Goal: Task Accomplishment & Management: Complete application form

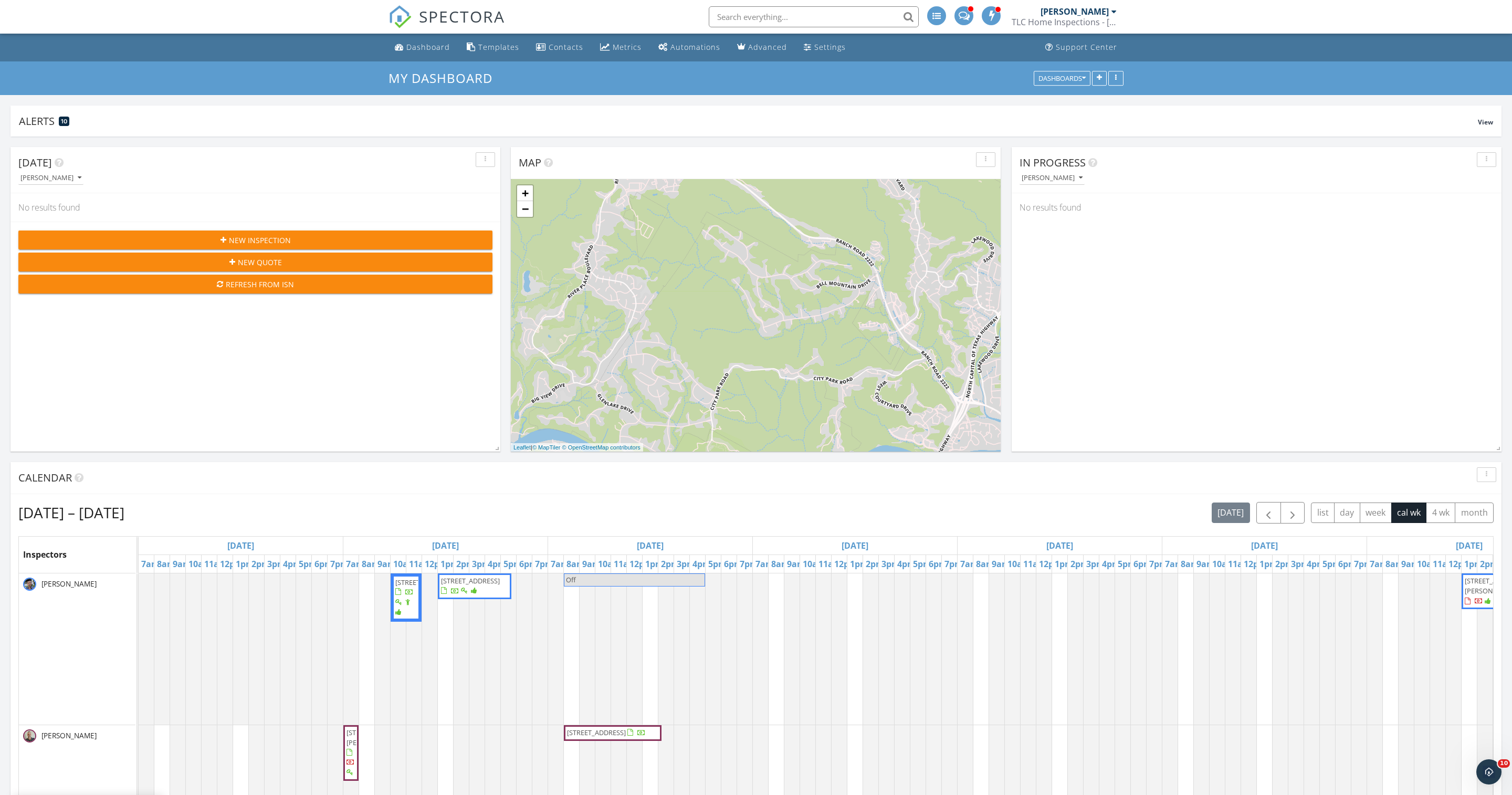
click at [1055, 6] on div "Lucas Sanders TLC Home Inspections - Austin" at bounding box center [1064, 16] width 105 height 33
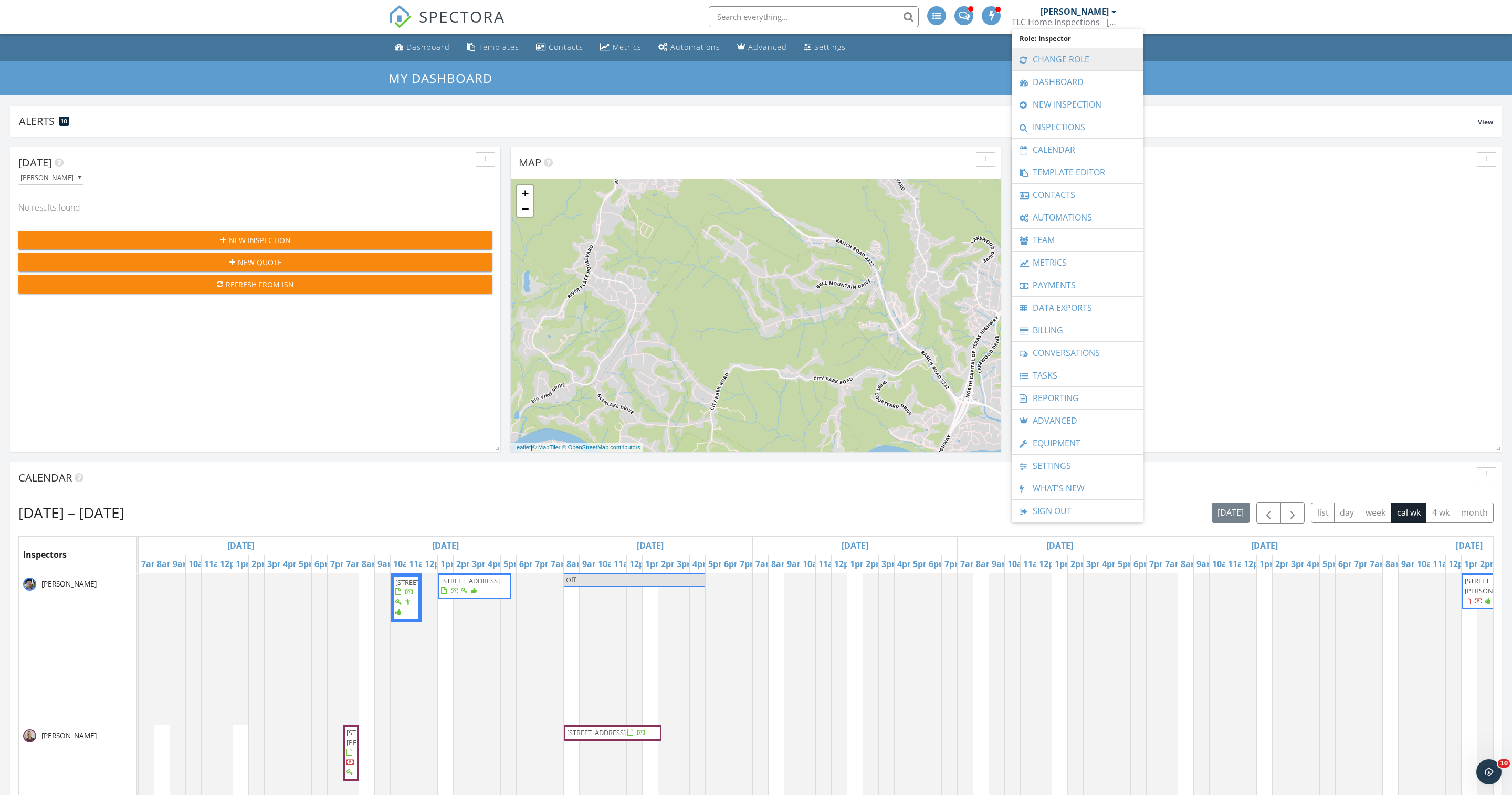
click at [1061, 53] on link "Change Role" at bounding box center [1078, 59] width 121 height 22
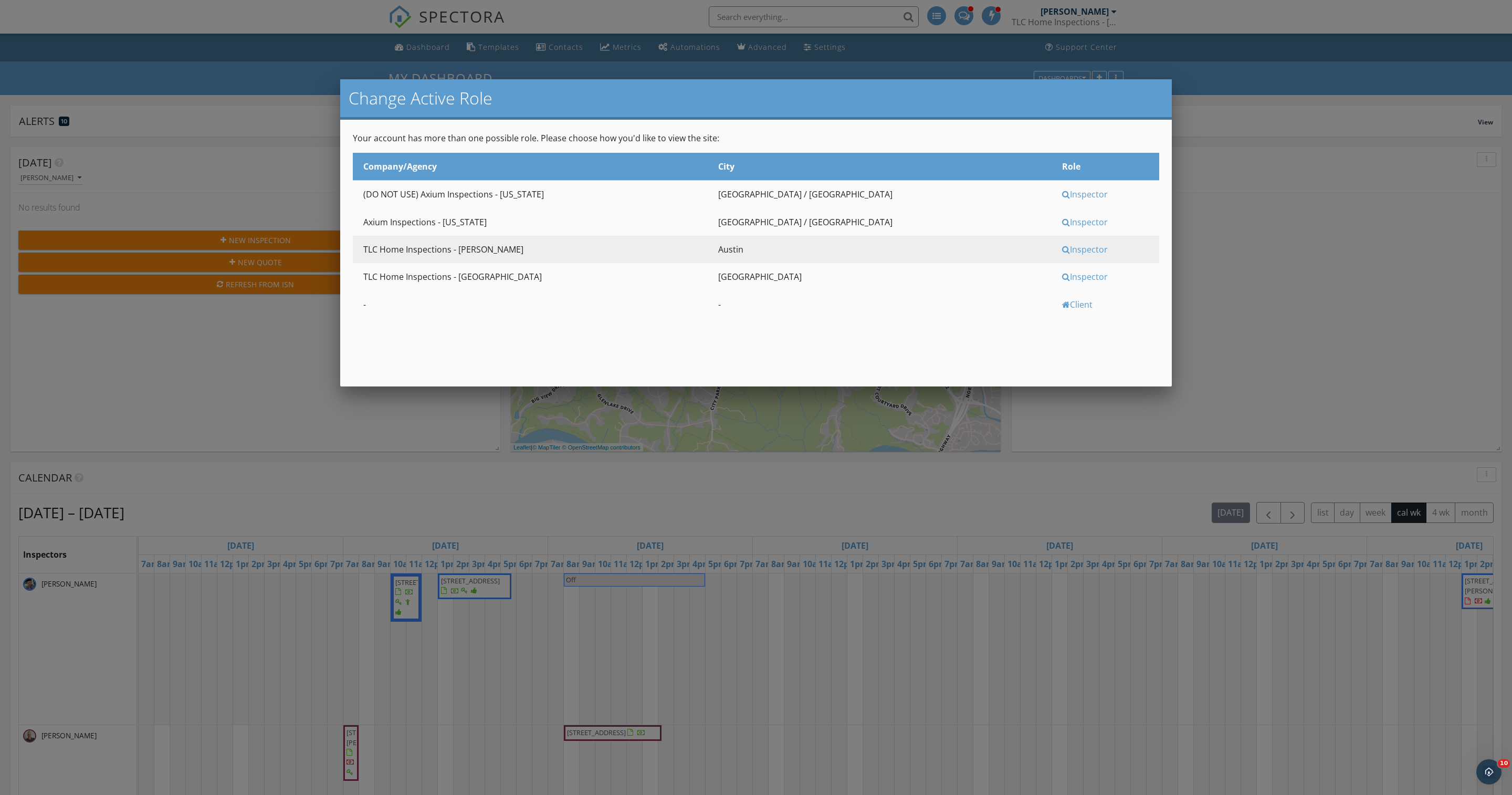
click at [1062, 228] on div "Inspector" at bounding box center [1109, 223] width 95 height 12
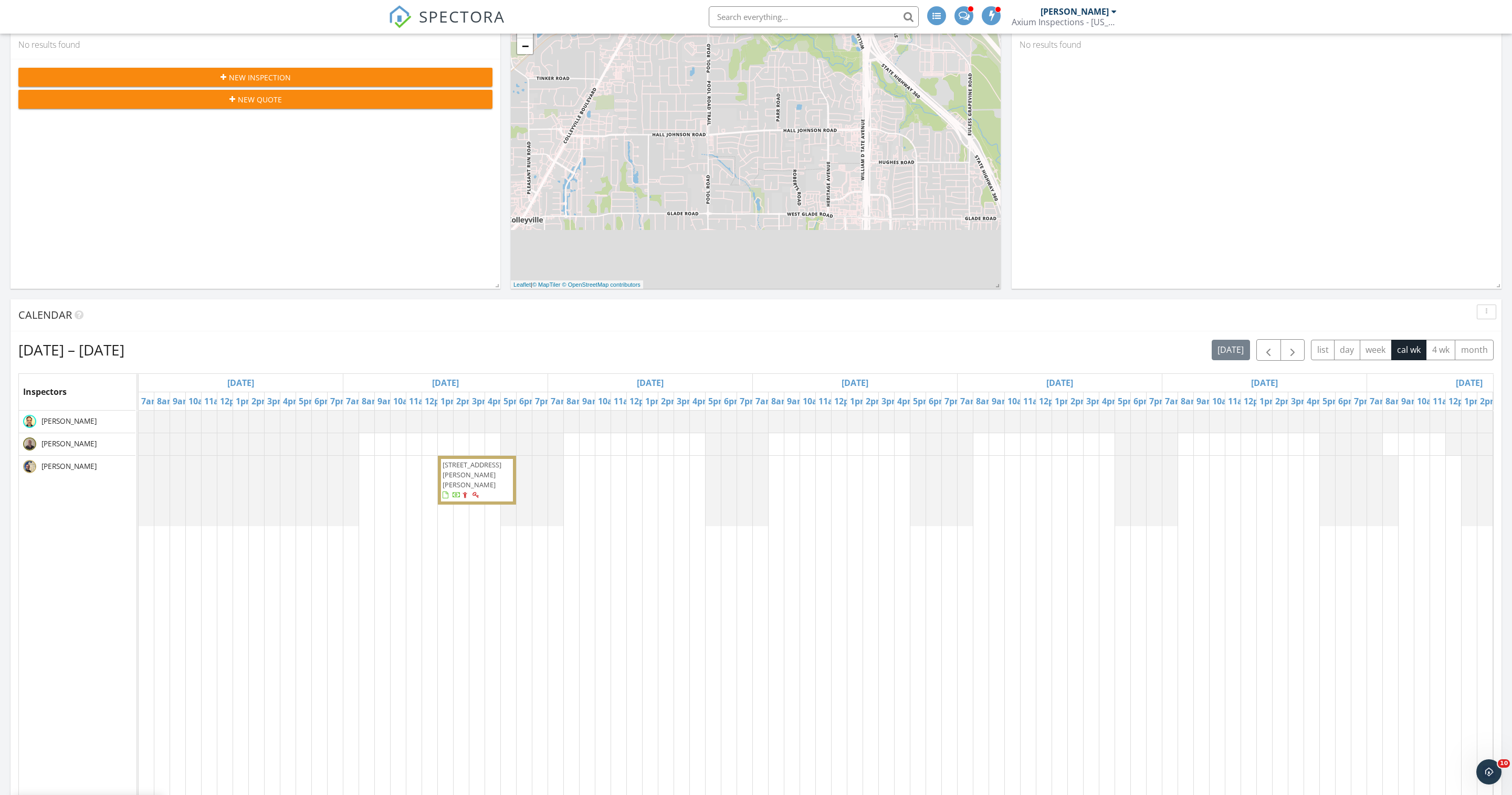
scroll to position [165, 0]
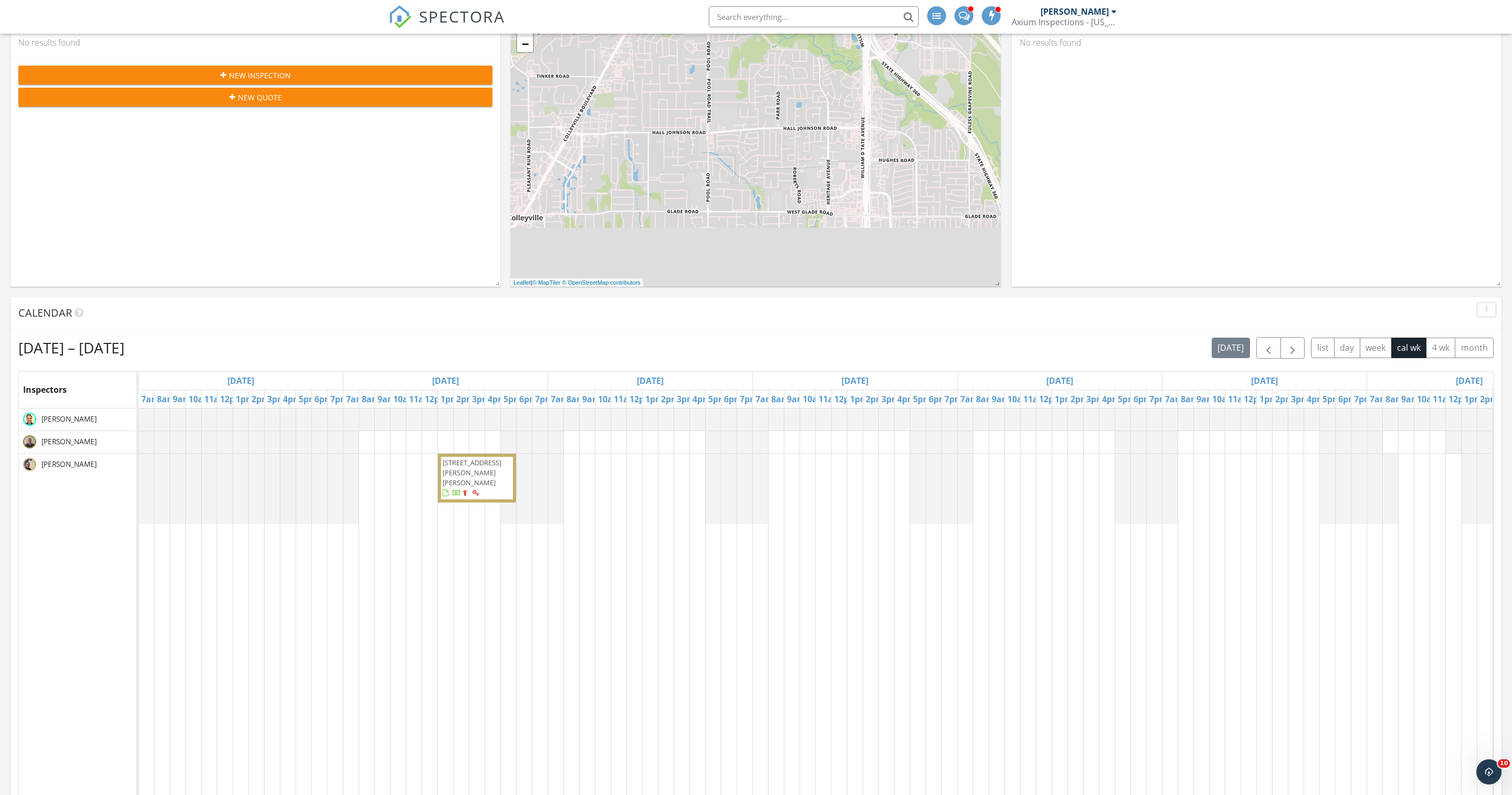
click at [776, 480] on div "[STREET_ADDRESS][PERSON_NAME][PERSON_NAME]" at bounding box center [855, 604] width 1433 height 390
click at [768, 439] on link "Event" at bounding box center [770, 430] width 54 height 17
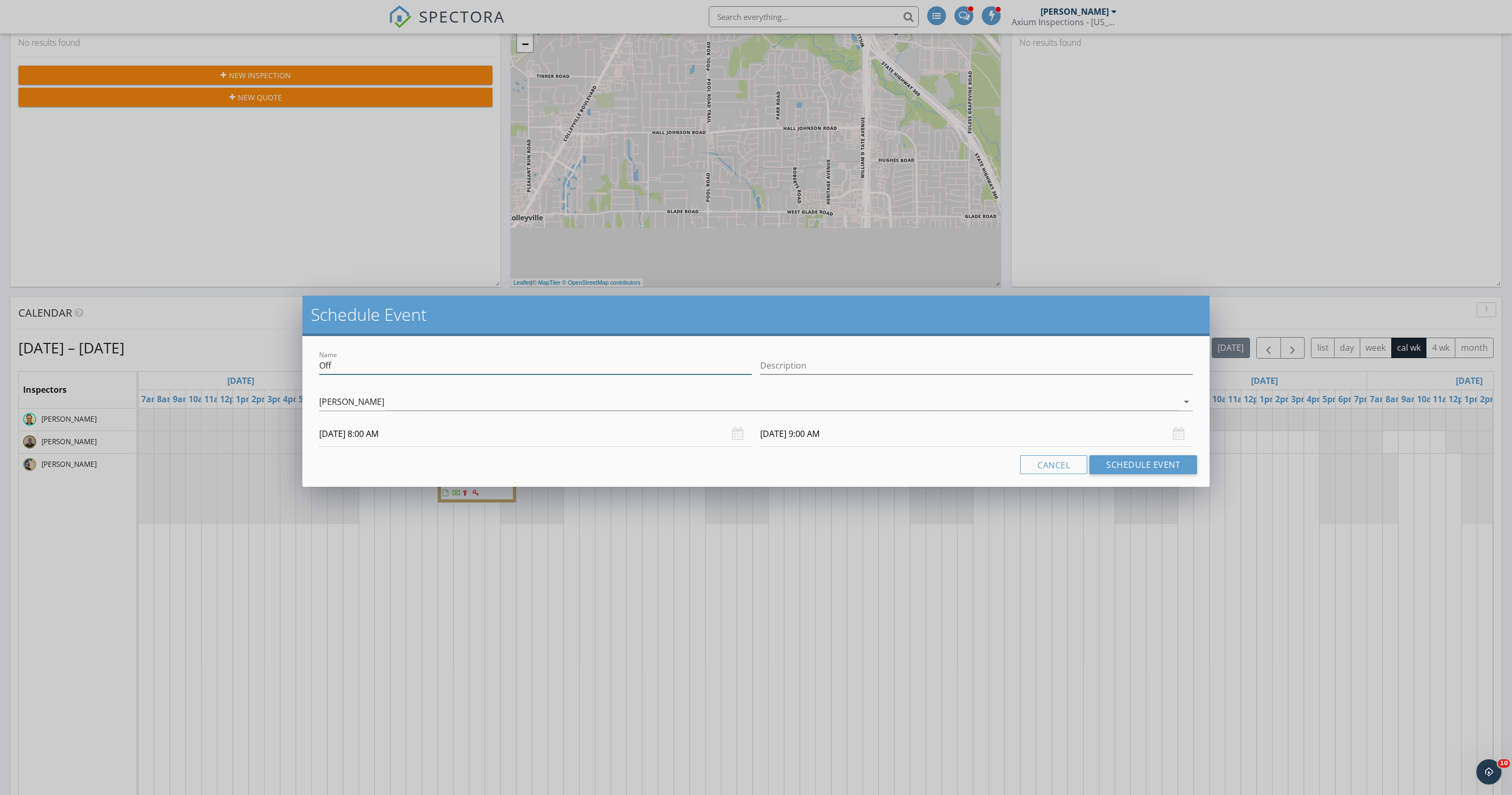
click at [322, 370] on input "Off" at bounding box center [535, 366] width 433 height 18
type input "Requested Off"
click at [821, 445] on input "[DATE] 9:00 AM" at bounding box center [976, 434] width 433 height 26
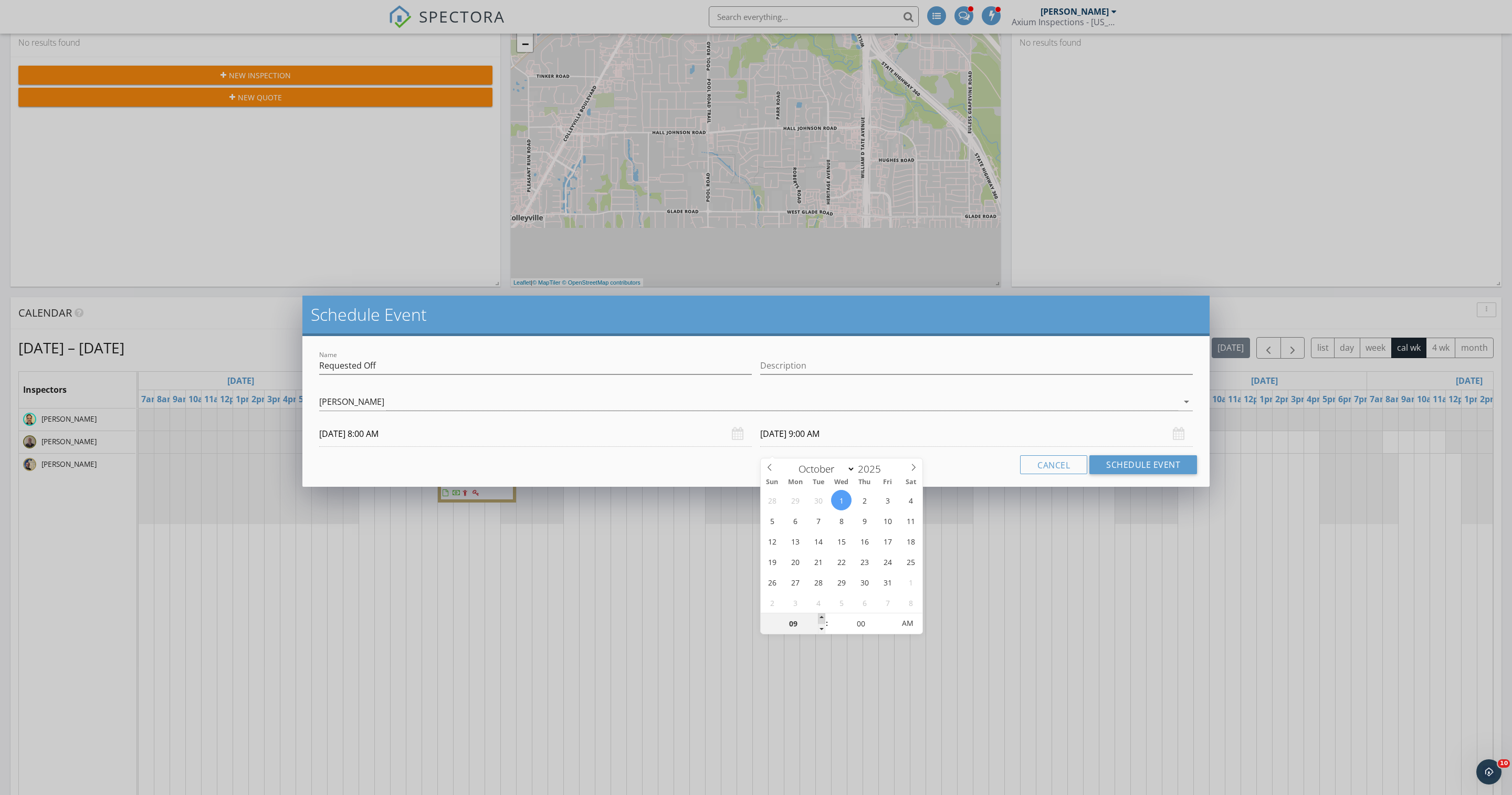
type input "10"
type input "[DATE] 10:00 AM"
click at [823, 617] on span at bounding box center [822, 619] width 8 height 11
type input "11"
type input "[DATE] 11:00 AM"
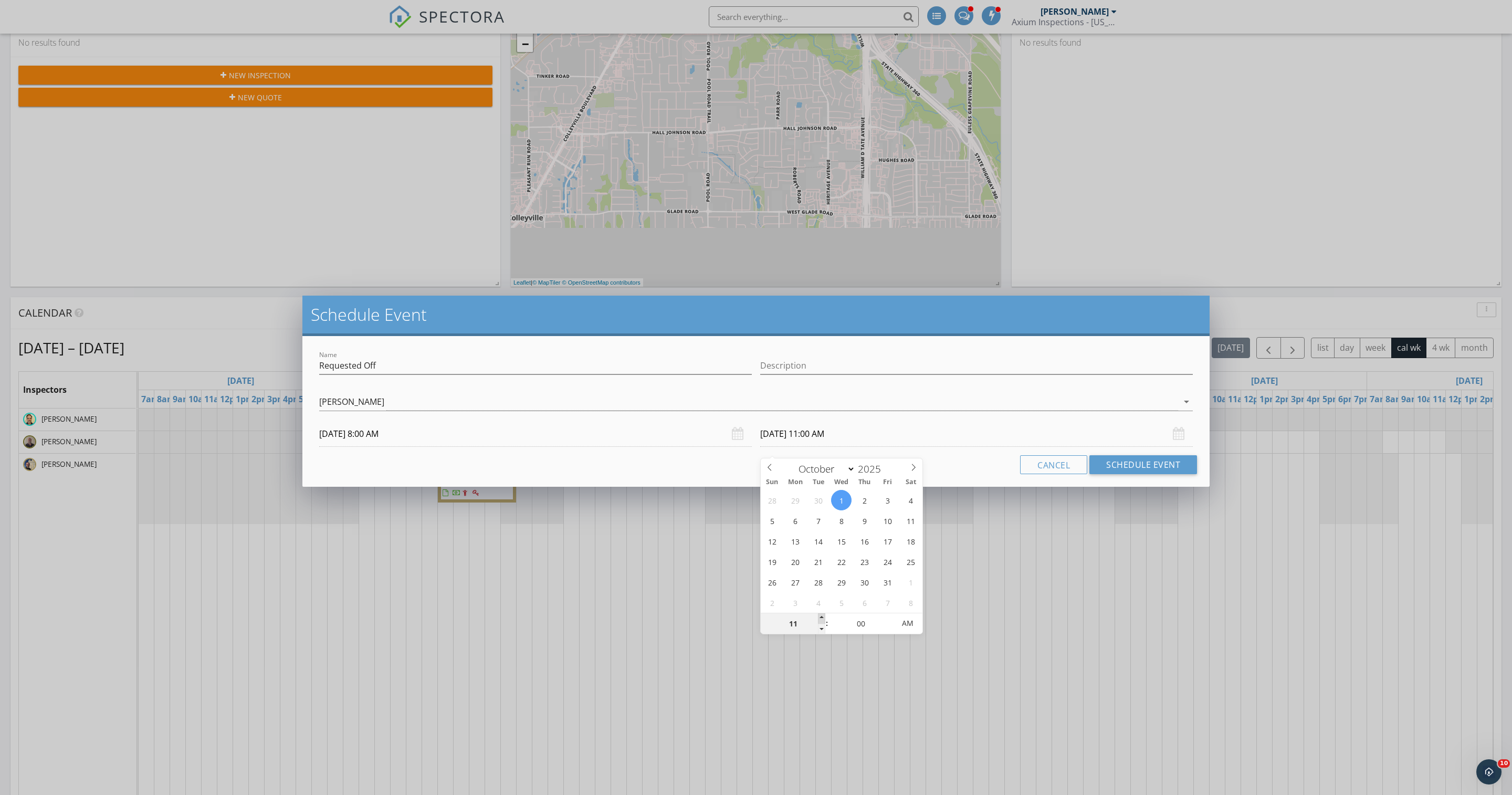
click at [823, 617] on span at bounding box center [822, 619] width 8 height 11
type input "12"
type input "[DATE] 12:00 PM"
click at [823, 617] on span at bounding box center [822, 619] width 8 height 11
type input "01"
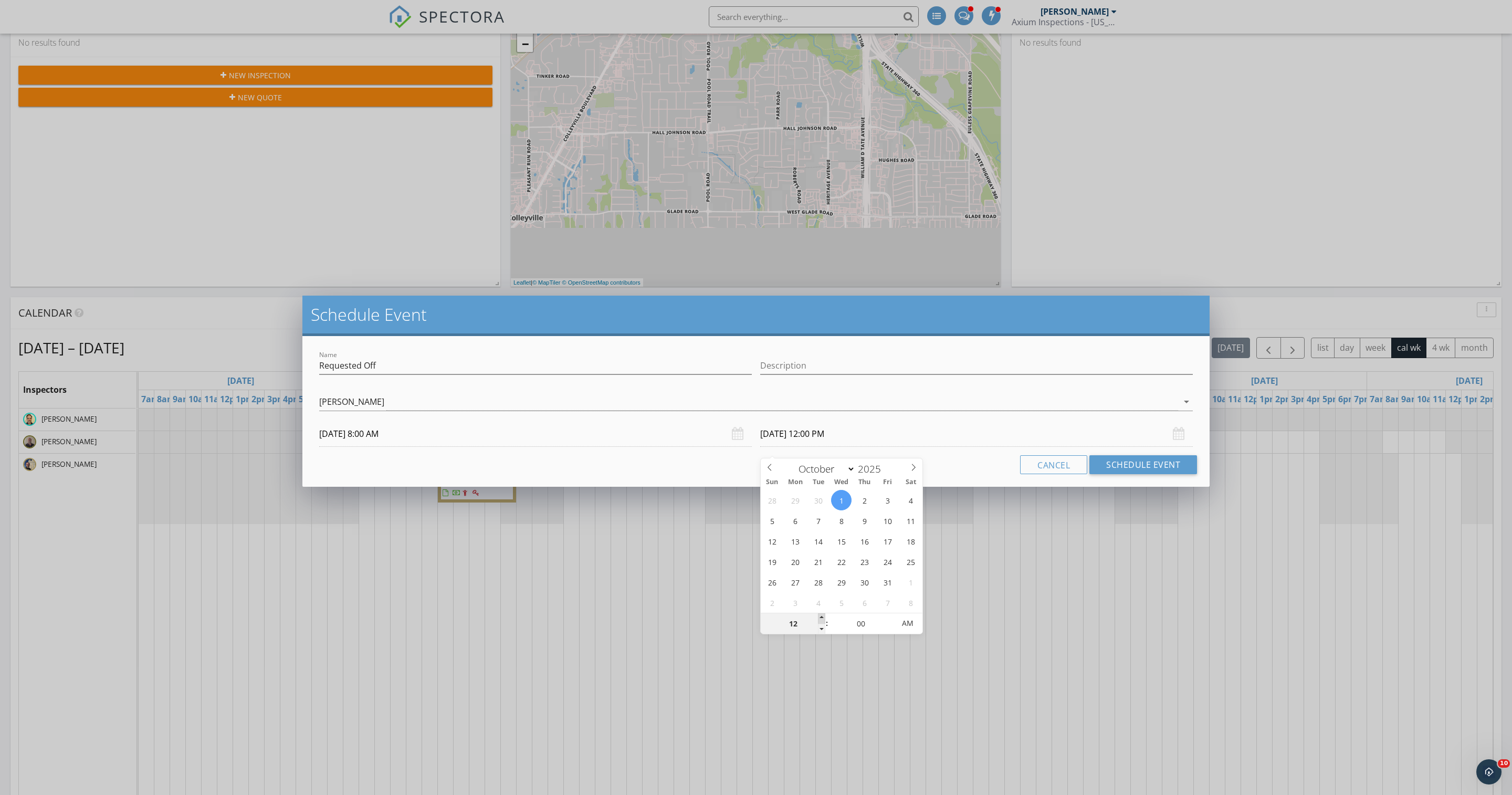
type input "[DATE] 1:00 PM"
click at [823, 617] on span at bounding box center [822, 619] width 8 height 11
type input "02"
type input "[DATE] 2:00 PM"
click at [823, 617] on span at bounding box center [822, 619] width 8 height 11
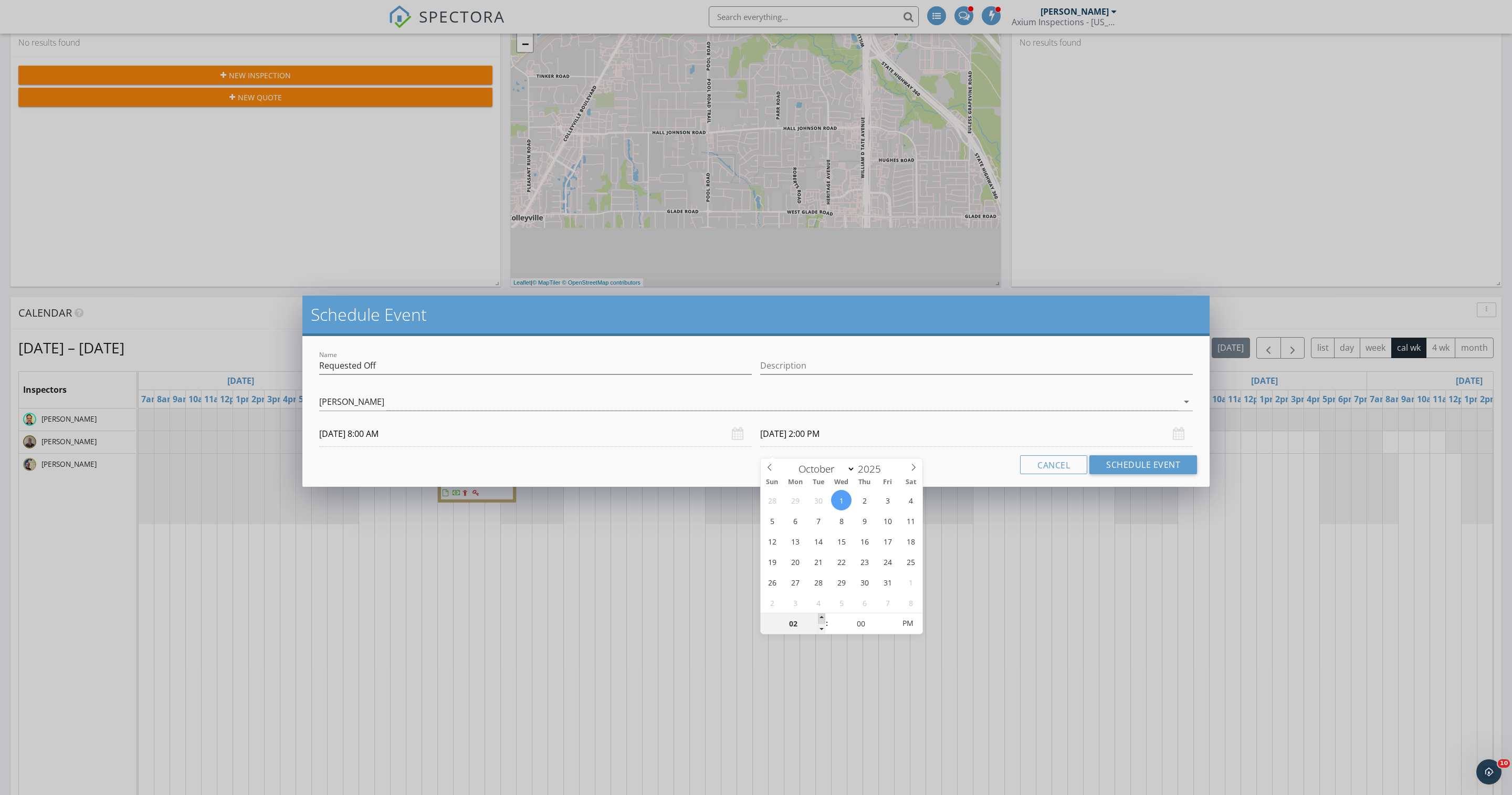
type input "03"
type input "[DATE] 3:00 PM"
click at [823, 617] on span at bounding box center [822, 619] width 8 height 11
type input "04"
type input "[DATE] 4:00 PM"
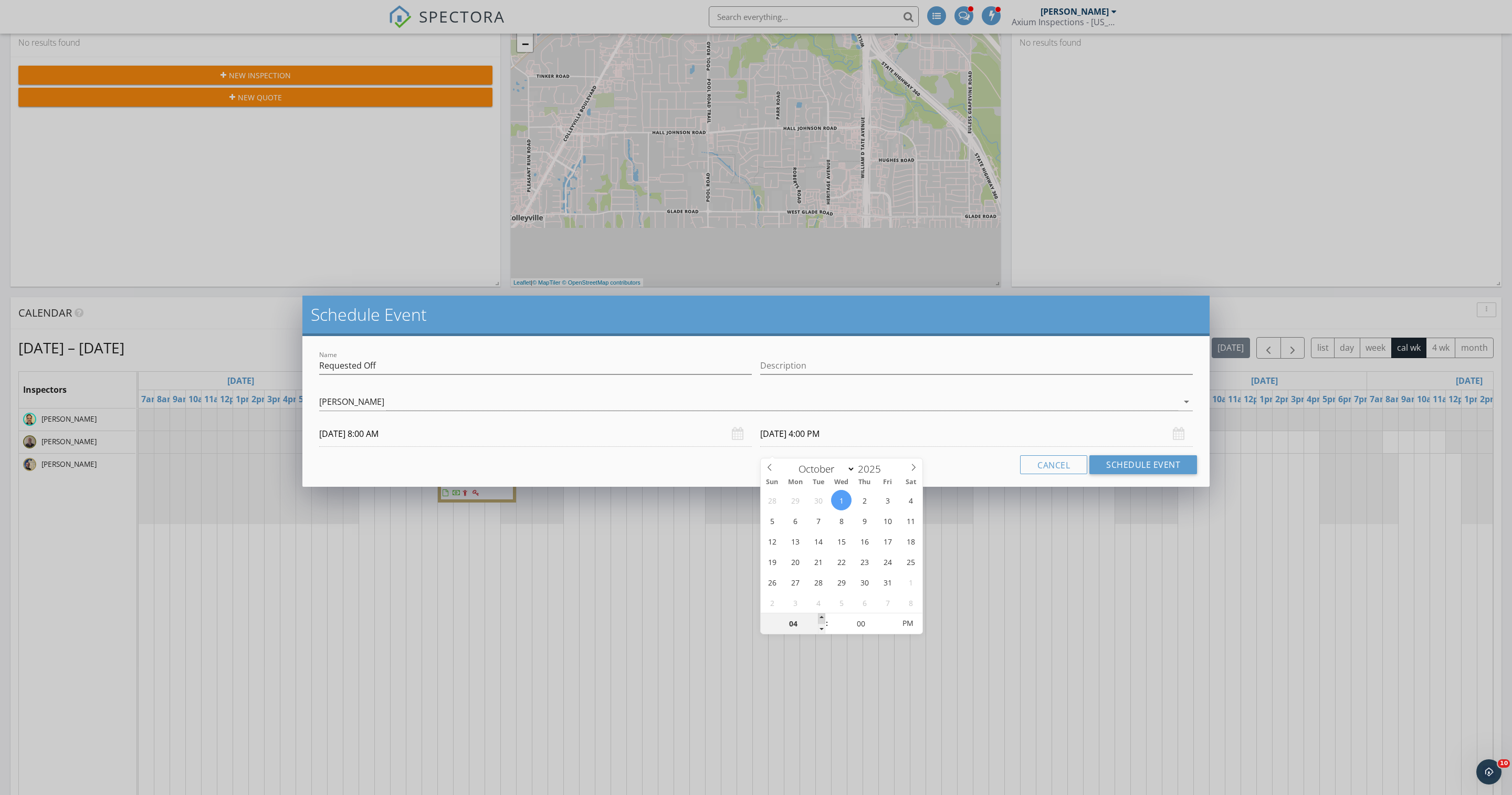
click at [823, 617] on span at bounding box center [822, 619] width 8 height 11
type input "05"
type input "[DATE] 5:00 PM"
click at [823, 617] on span at bounding box center [822, 619] width 8 height 11
type input "06"
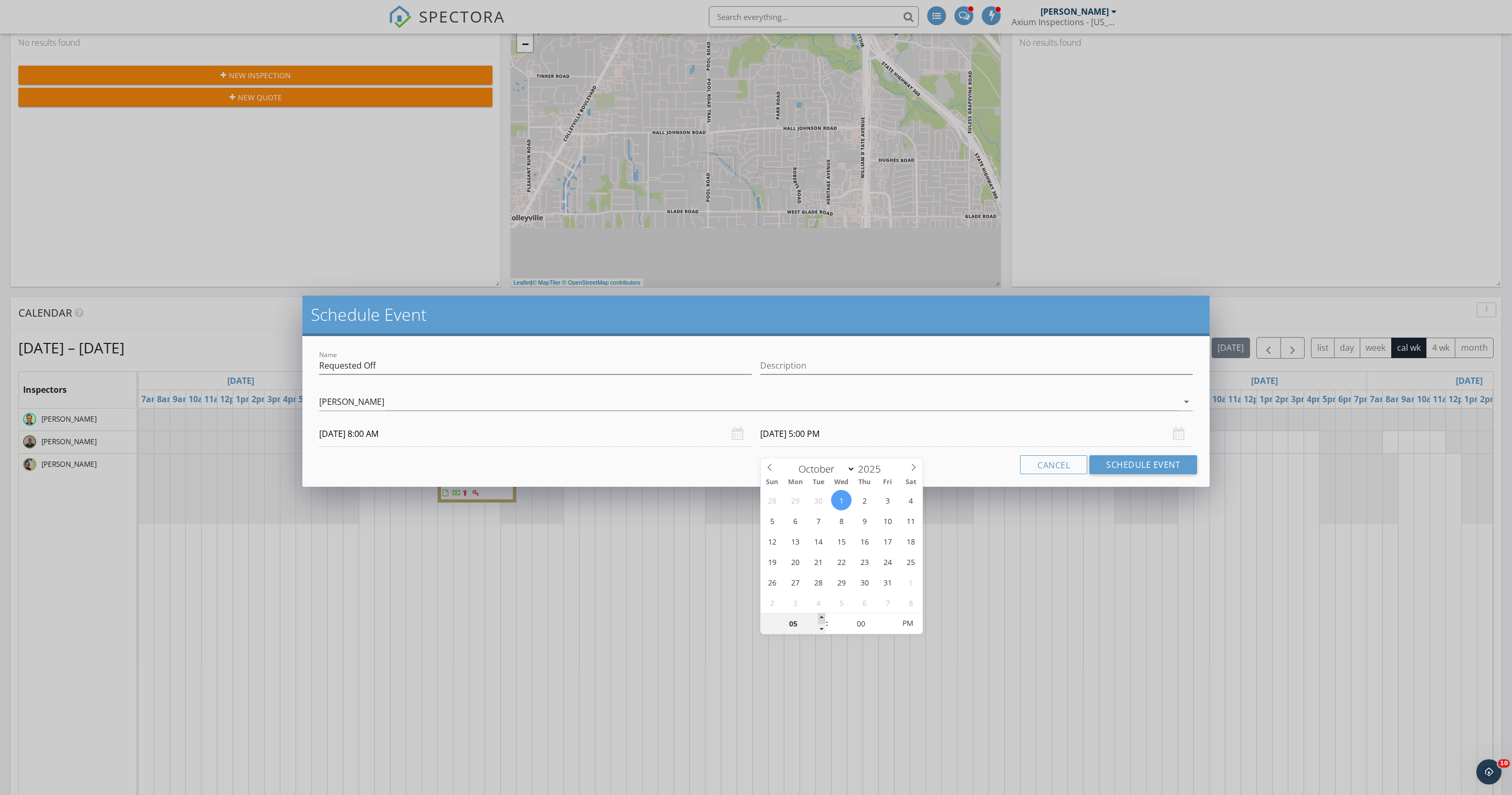
type input "[DATE] 6:00 PM"
click at [823, 617] on span at bounding box center [822, 619] width 8 height 11
click at [1114, 474] on button "Schedule Event" at bounding box center [1143, 464] width 107 height 19
